Goal: Check status

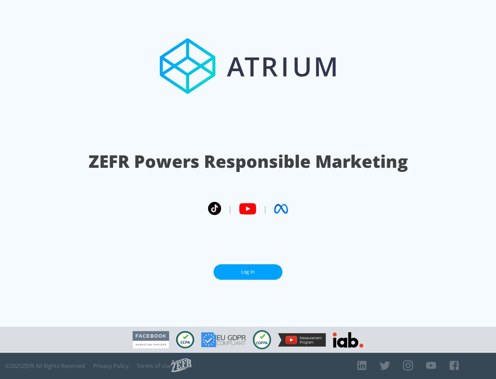
click at [248, 269] on link "Log In" at bounding box center [248, 272] width 69 height 16
